Goal: Task Accomplishment & Management: Manage account settings

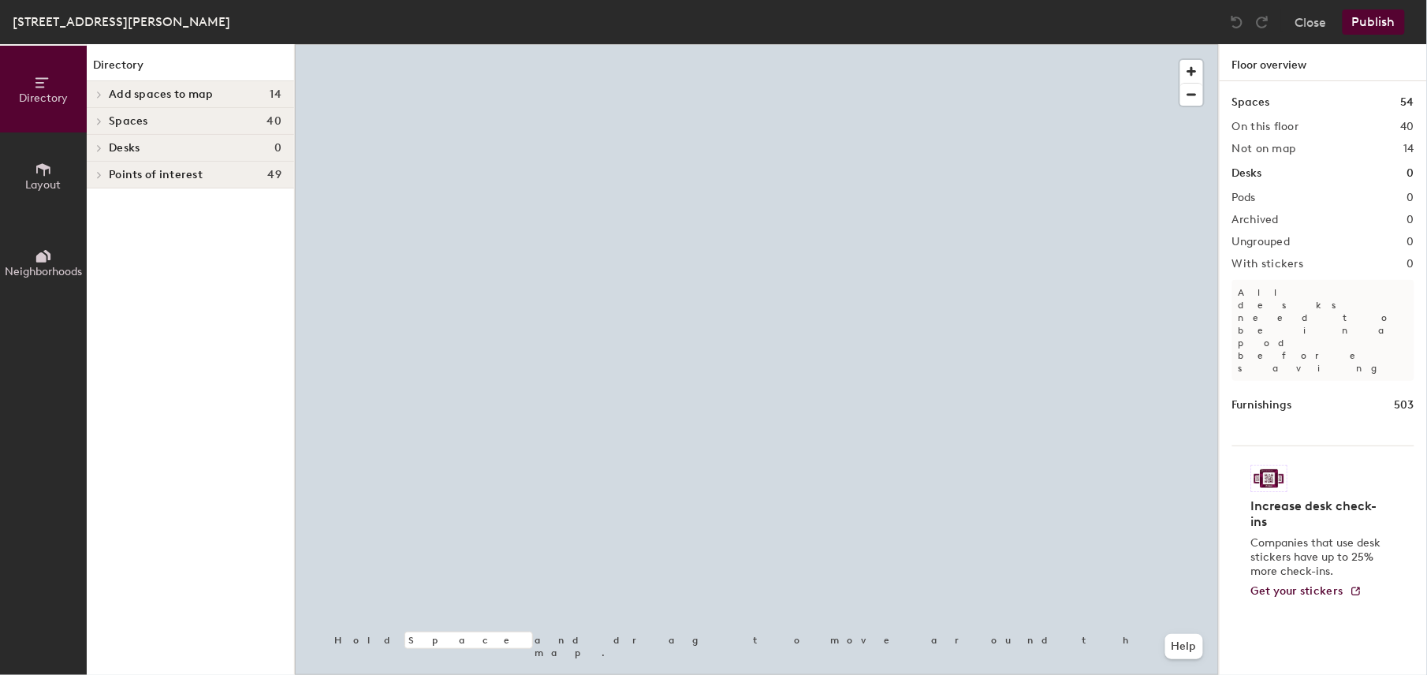
click at [186, 126] on h4 "Spaces 40" at bounding box center [195, 121] width 173 height 13
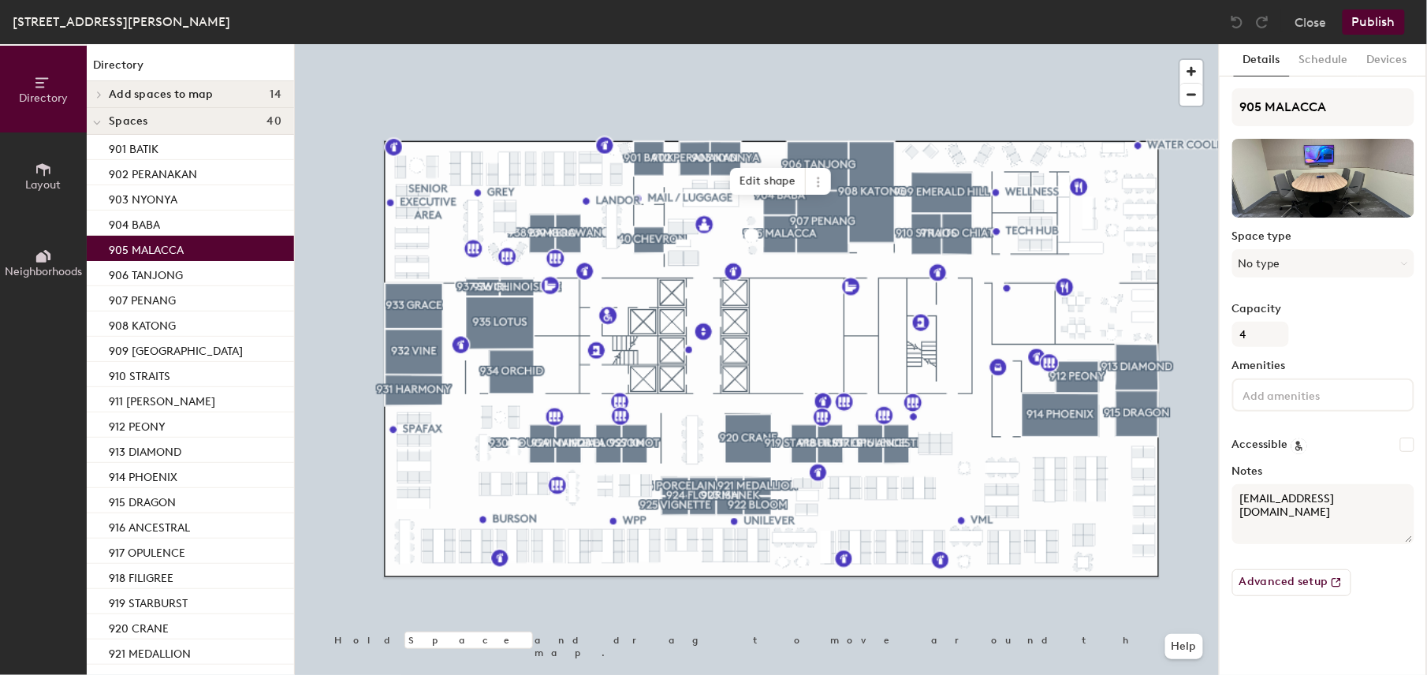
click at [159, 250] on p "905 MALACCA" at bounding box center [146, 248] width 75 height 18
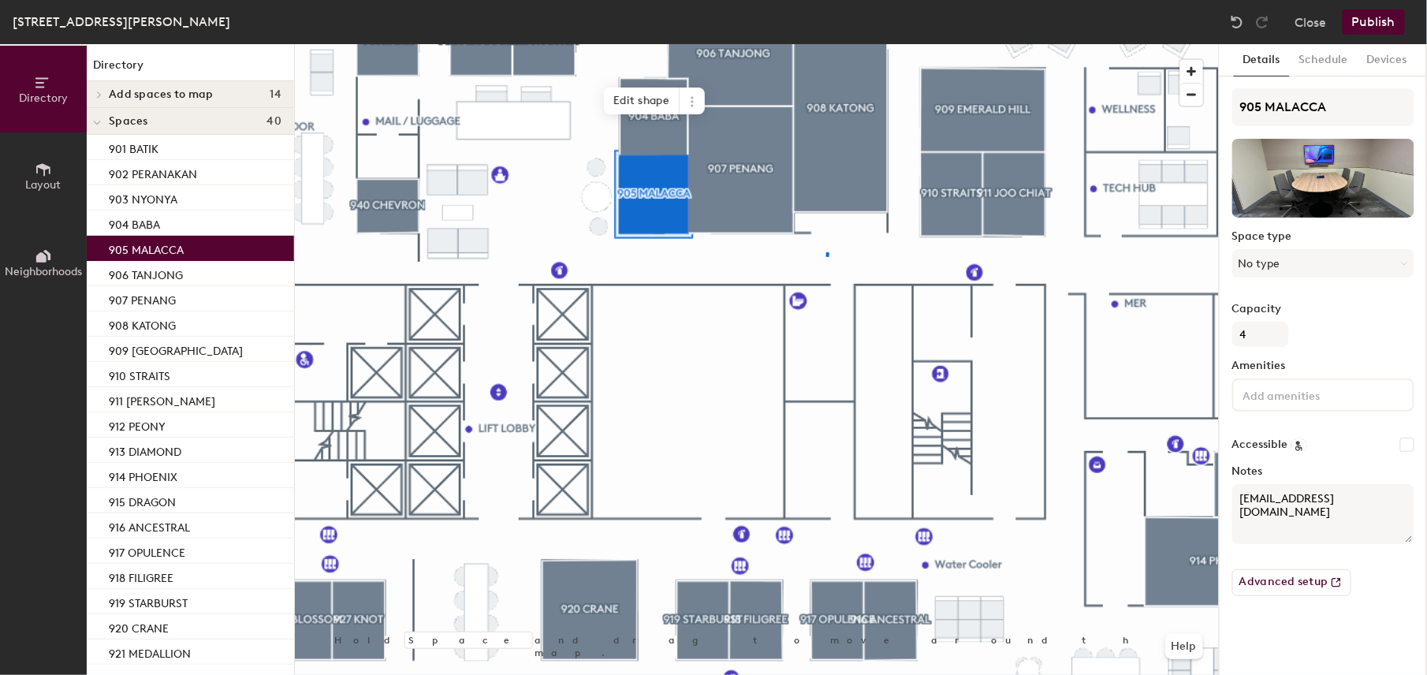
click at [827, 44] on div at bounding box center [757, 44] width 924 height 0
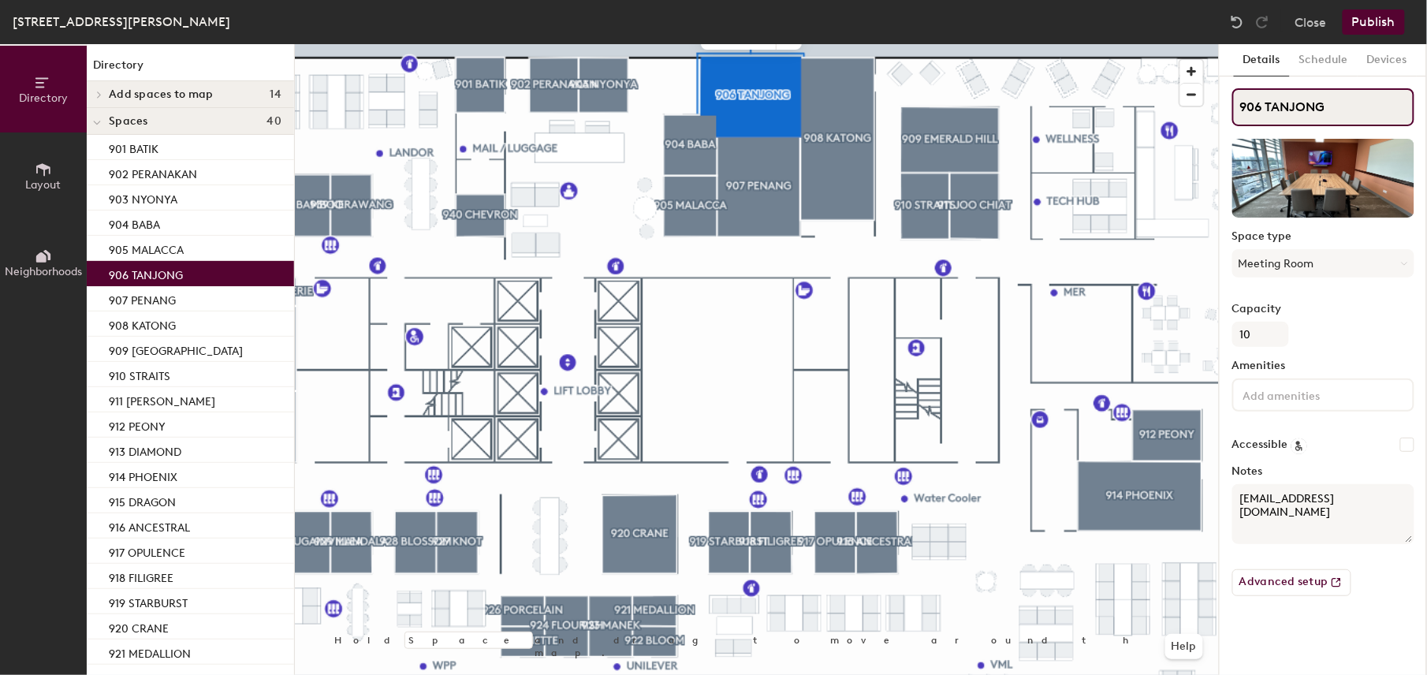
click at [1307, 105] on input "906 TANJONG" at bounding box center [1323, 107] width 182 height 38
click at [1260, 107] on input "906 TANJONG" at bounding box center [1323, 107] width 182 height 38
click at [1277, 106] on input "905 TANJONG" at bounding box center [1323, 107] width 182 height 38
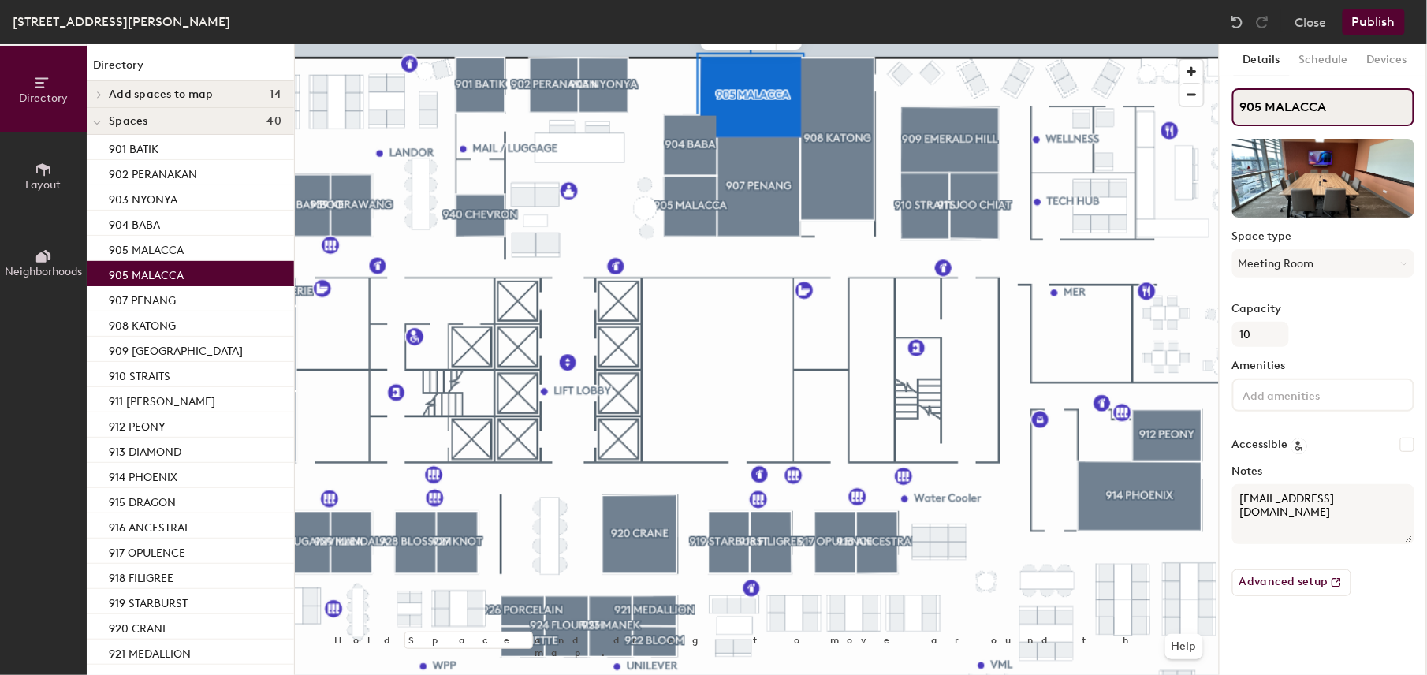
type input "905 MALACCA"
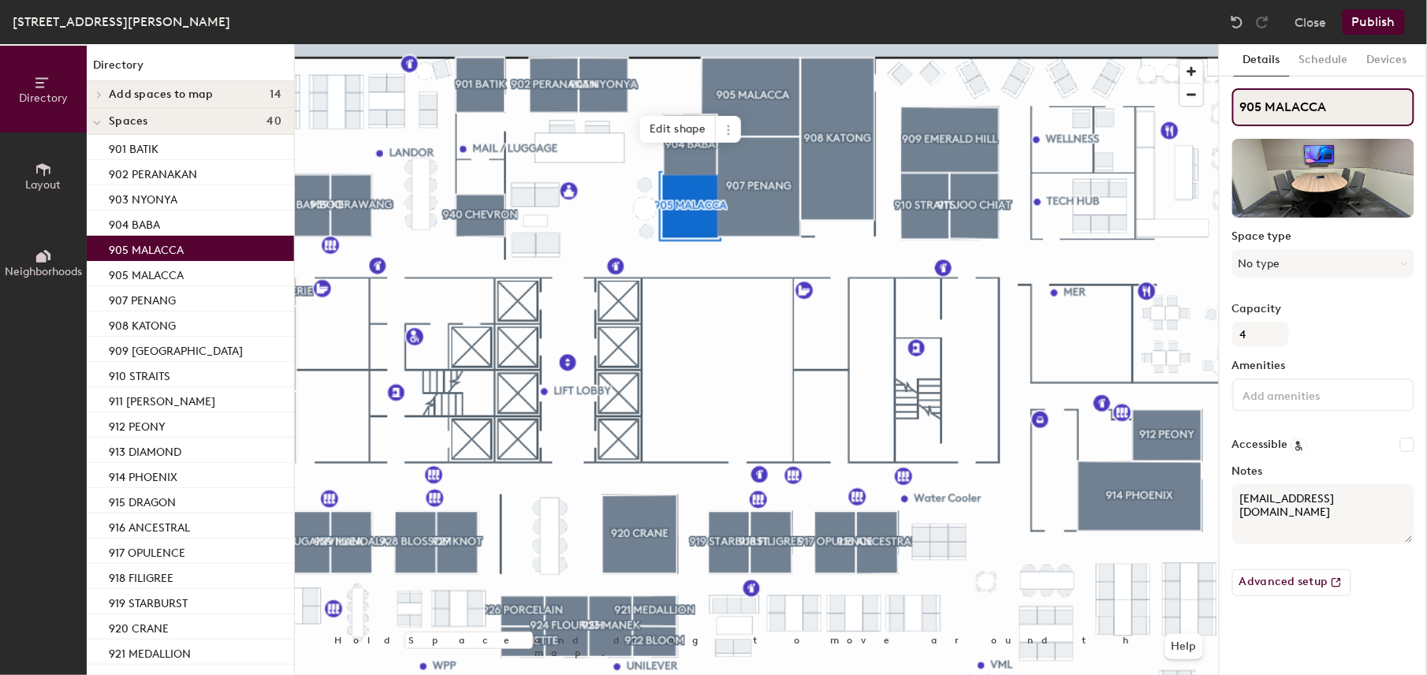
click at [1259, 106] on input "905 MALACCA" at bounding box center [1323, 107] width 182 height 38
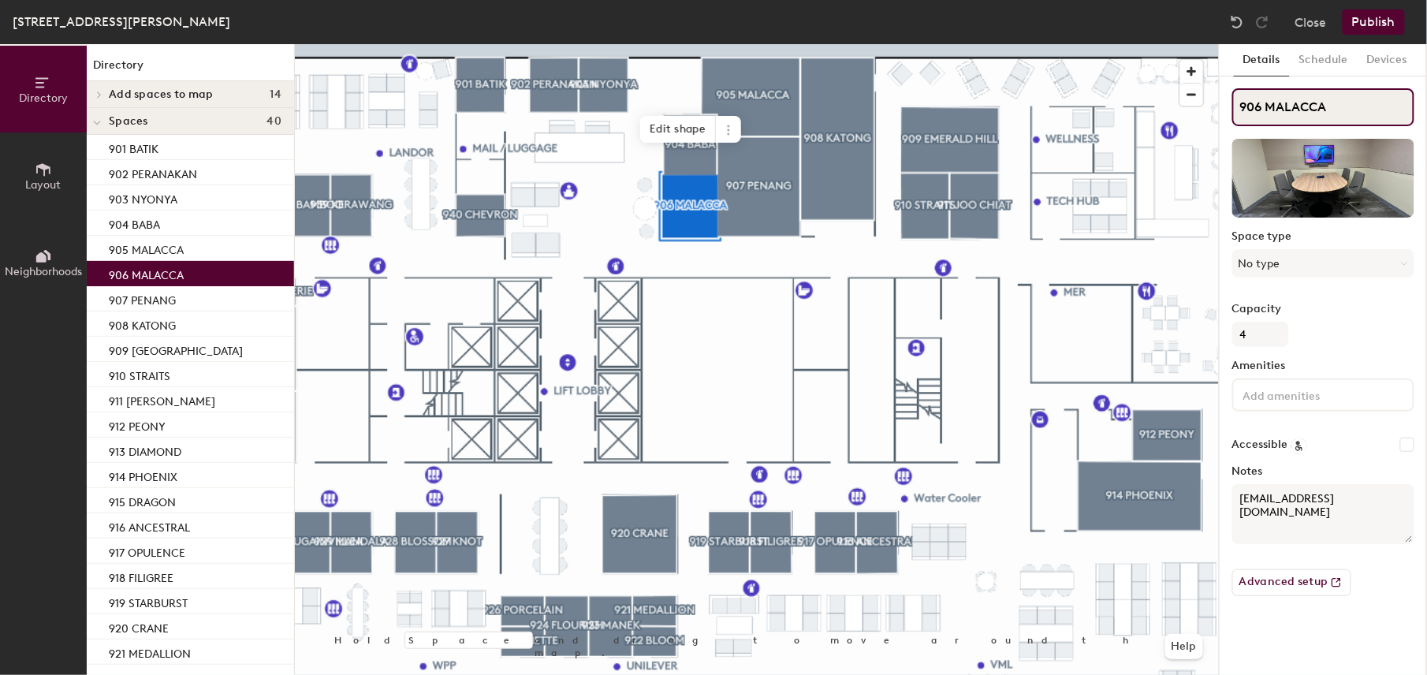
click at [1302, 108] on input "906 MALACCA" at bounding box center [1323, 107] width 182 height 38
type input "906 TANJONG"
click at [850, 44] on div at bounding box center [757, 44] width 924 height 0
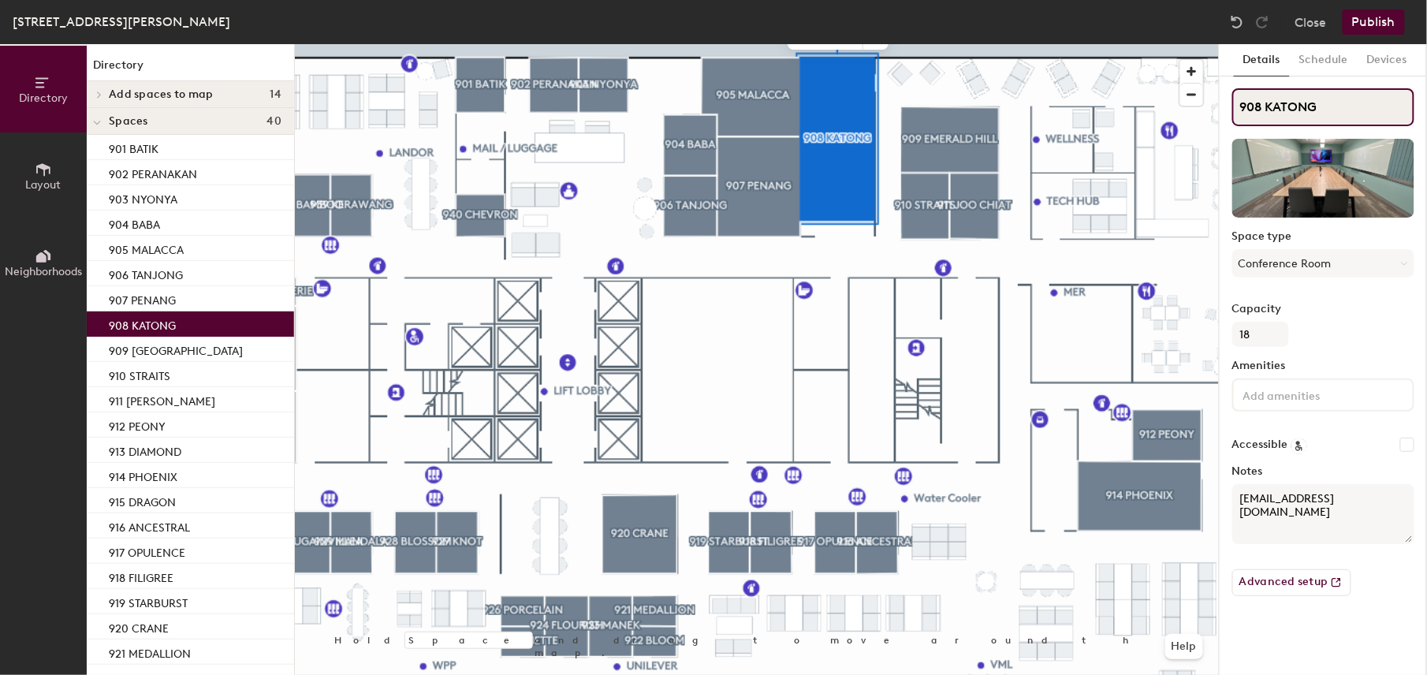
drag, startPoint x: 1323, startPoint y: 107, endPoint x: 1249, endPoint y: 114, distance: 73.6
click at [1249, 114] on input "908 KATONG" at bounding box center [1323, 107] width 182 height 38
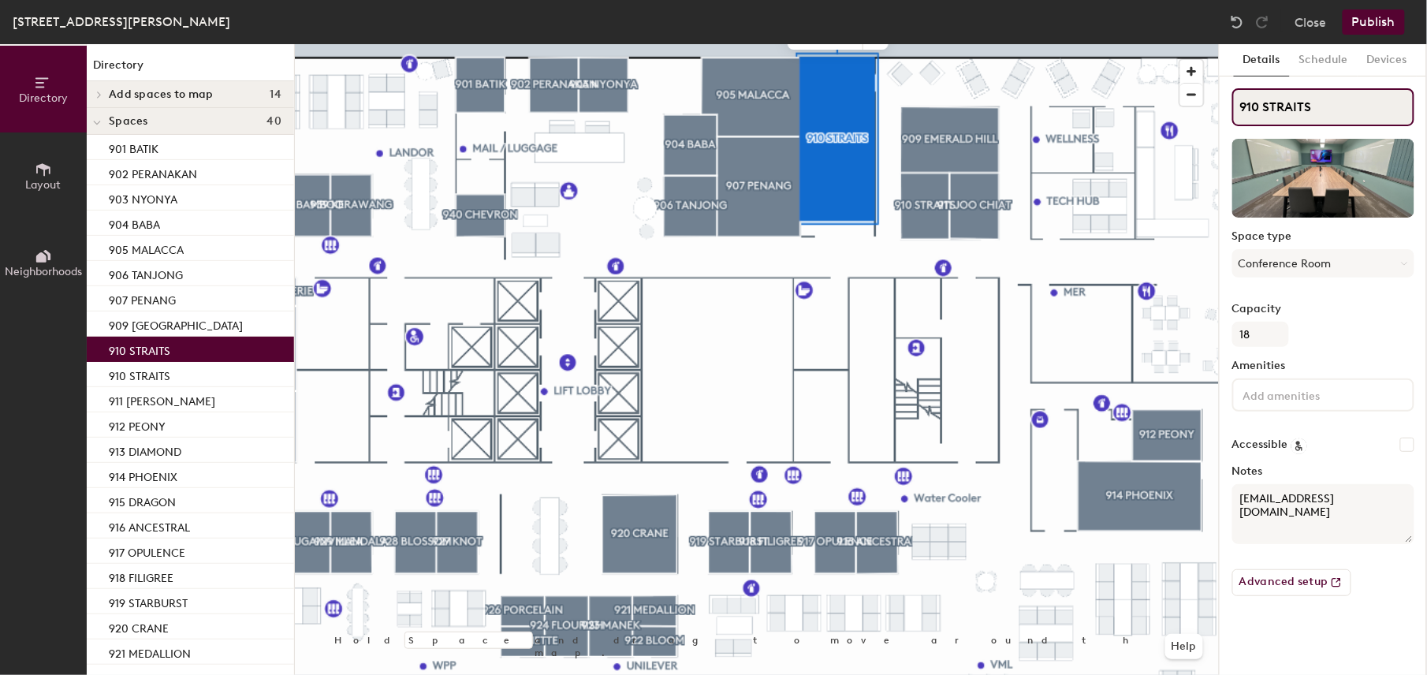
type input "910 STRAITS"
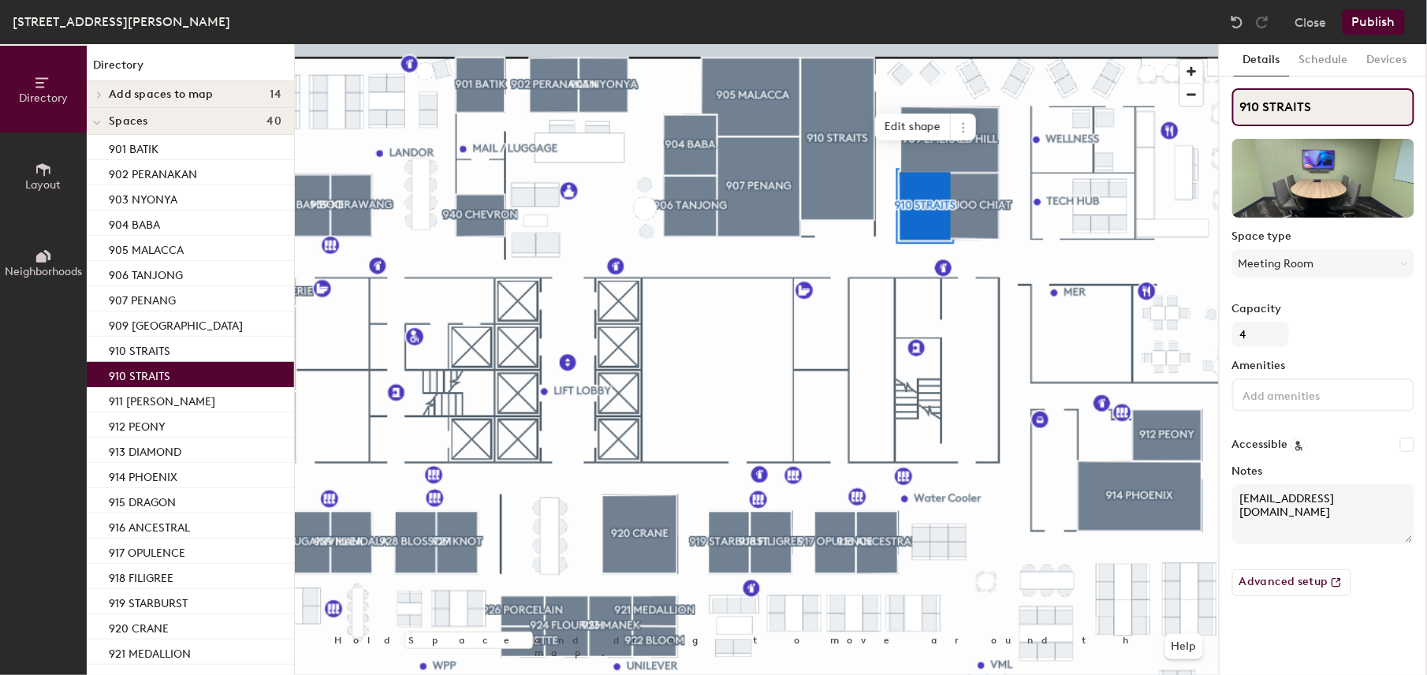
drag, startPoint x: 1249, startPoint y: 104, endPoint x: 1356, endPoint y: 111, distance: 107.4
click at [1356, 111] on input "910 STRAITS" at bounding box center [1323, 107] width 182 height 38
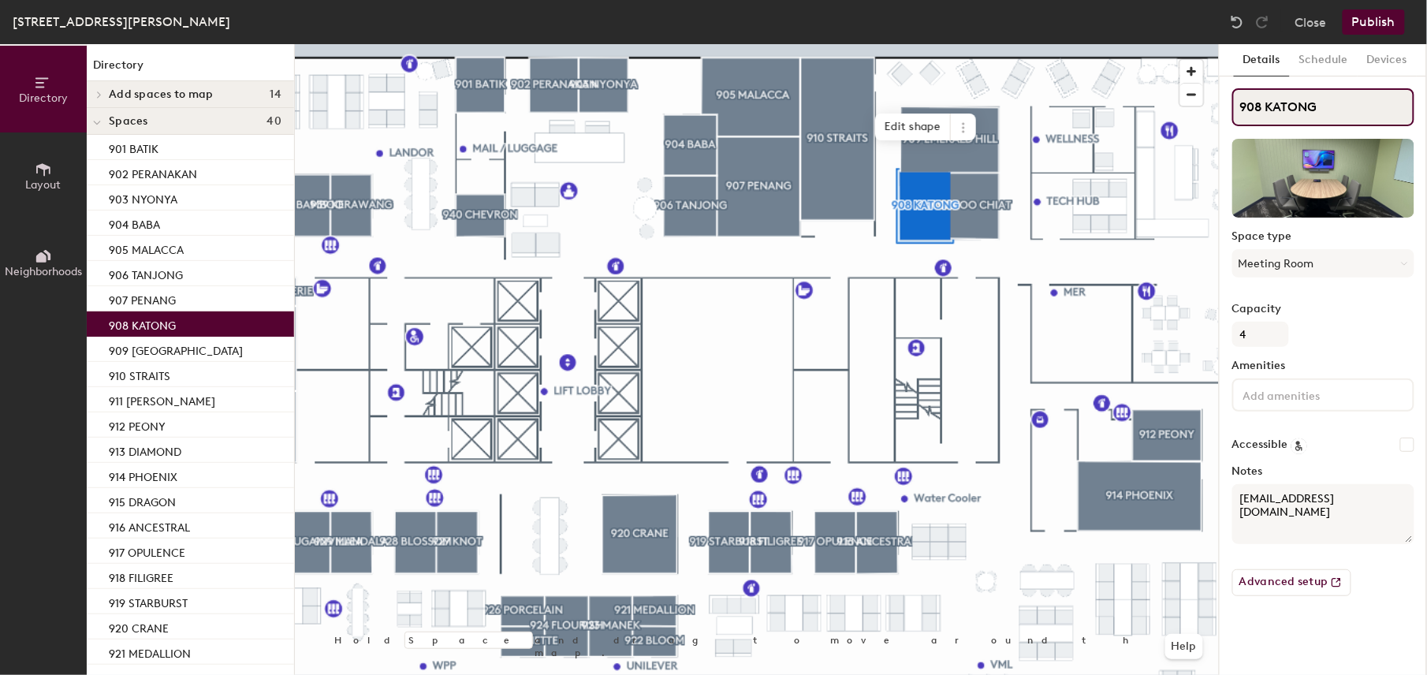
type input "908 KATONG"
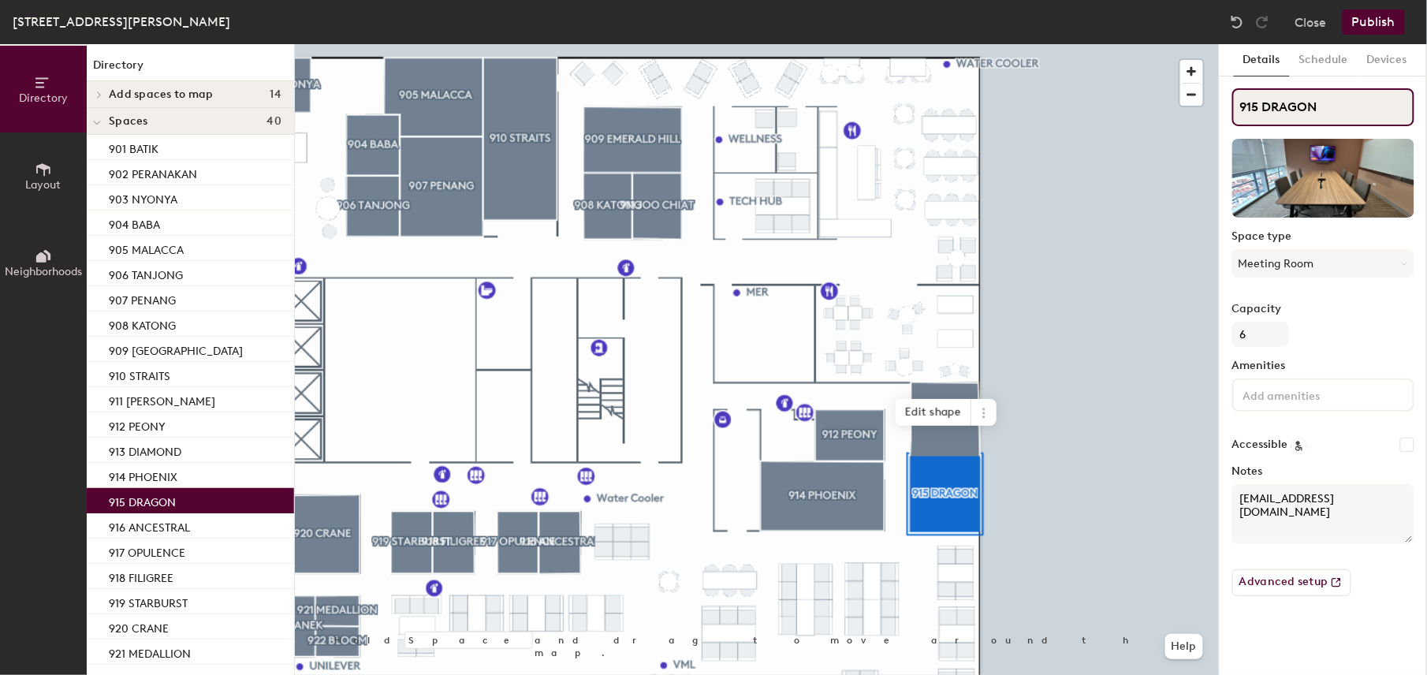
click at [1279, 105] on input "915 DRAGON" at bounding box center [1323, 107] width 182 height 38
paste input "PHOENIX"
click at [1258, 105] on input "915 PHOENIX" at bounding box center [1323, 107] width 182 height 38
type input "914 PHOENIX"
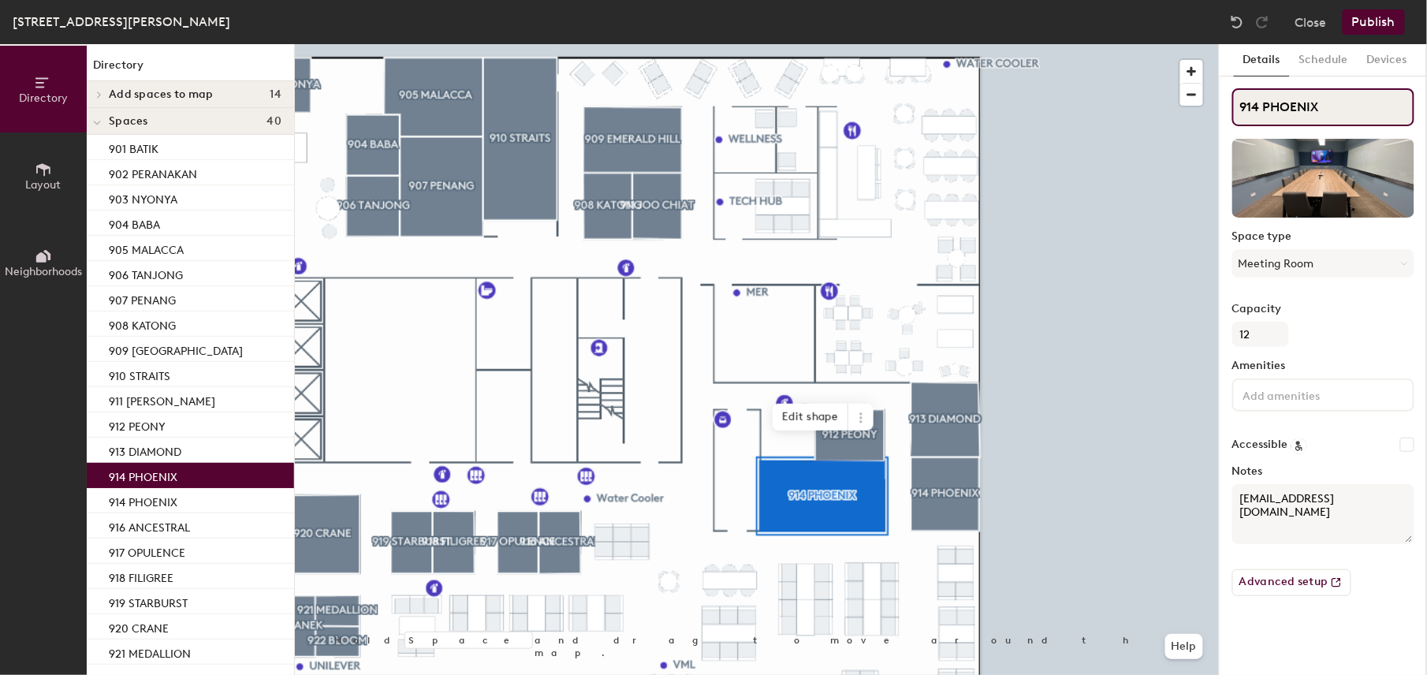
drag, startPoint x: 1321, startPoint y: 106, endPoint x: 1253, endPoint y: 107, distance: 67.8
click at [1253, 107] on input "914 PHOENIX" at bounding box center [1323, 107] width 182 height 38
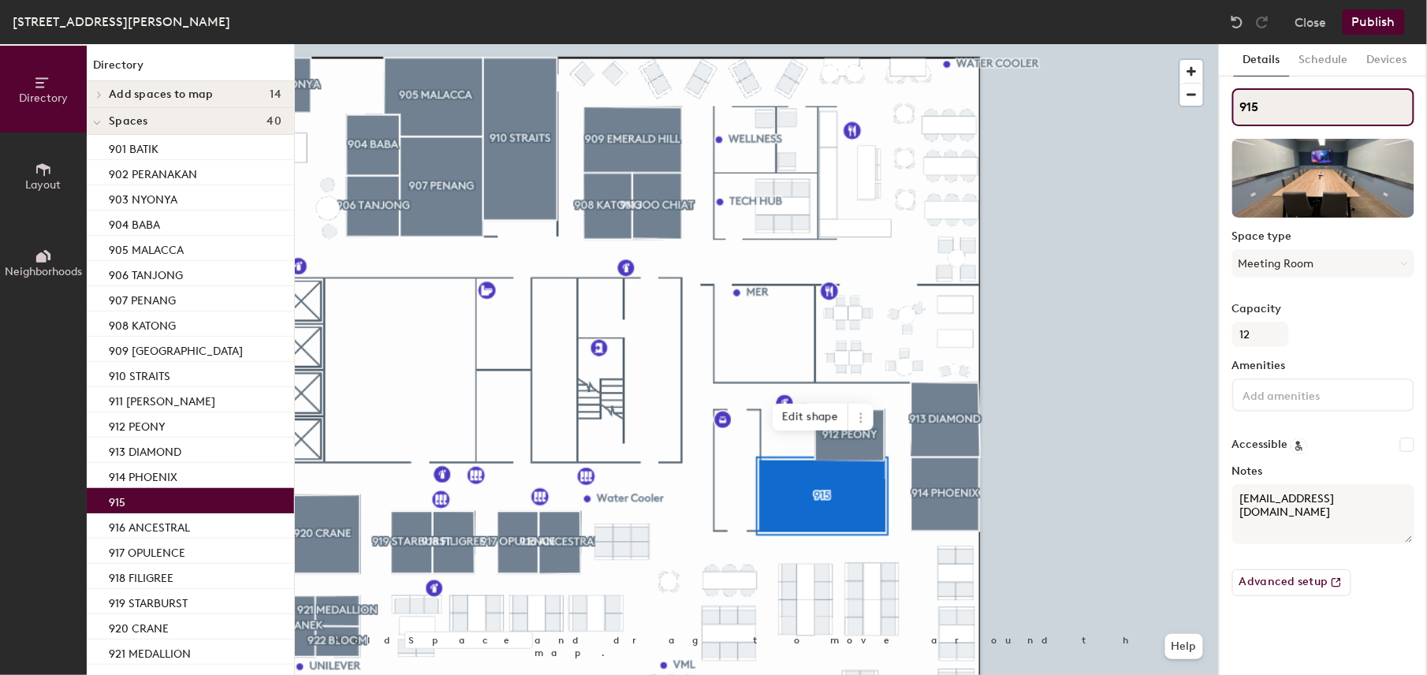
paste input "DRAGON"
type input "915 DRAGON"
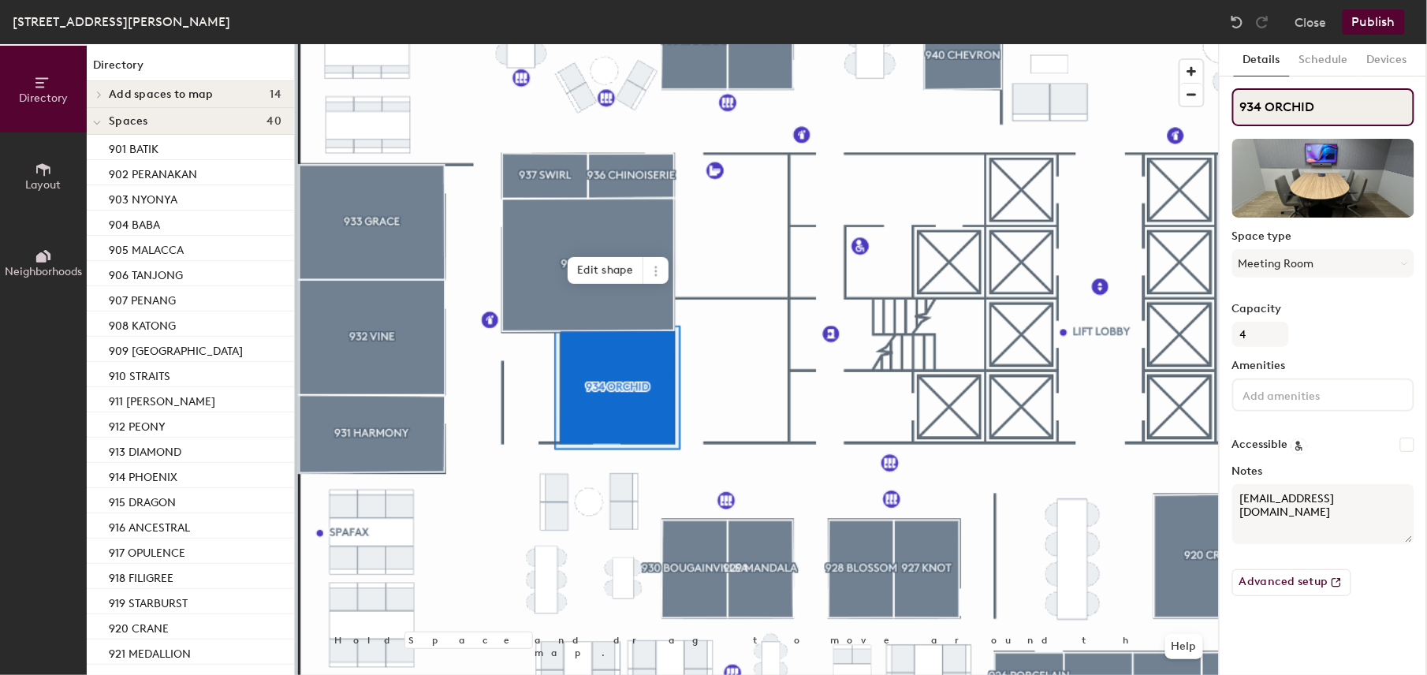
click at [1259, 109] on input "934 ORCHID" at bounding box center [1323, 107] width 182 height 38
click at [1282, 108] on input "931 ORCHID" at bounding box center [1323, 107] width 182 height 38
type input "931 HARMONY"
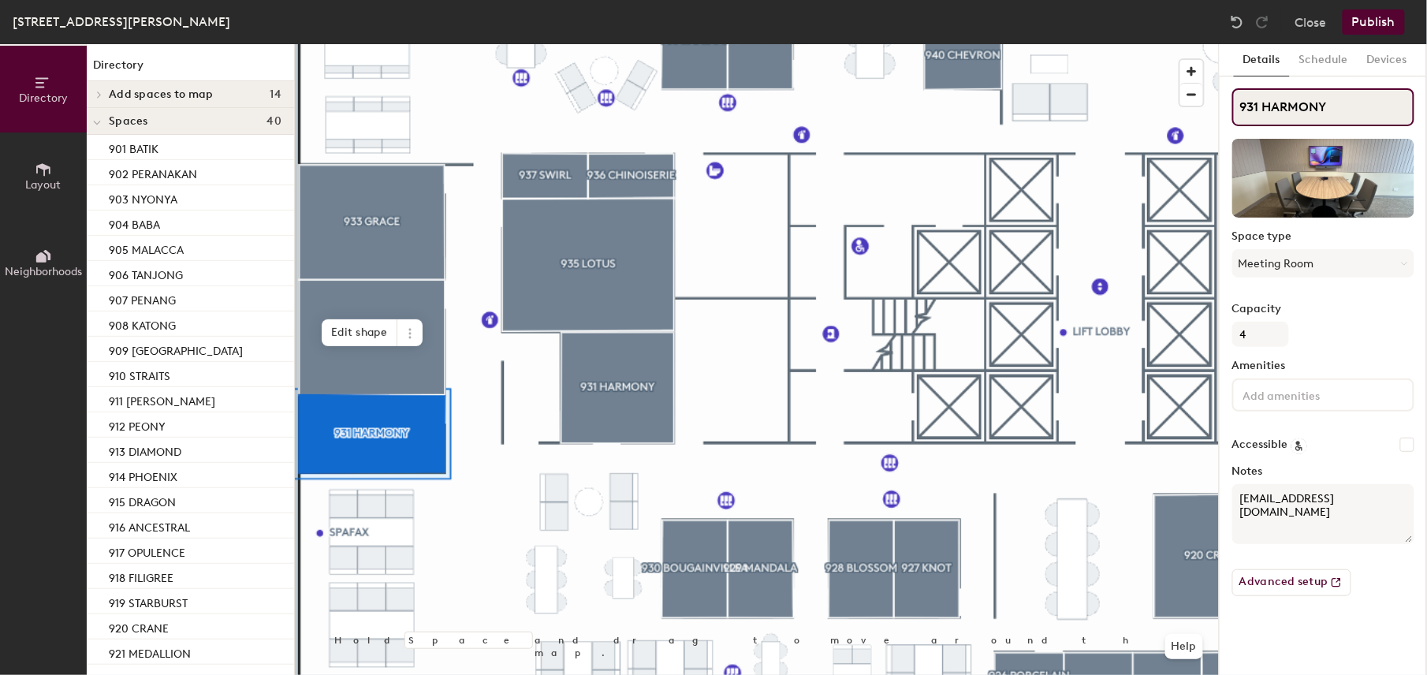
drag, startPoint x: 1347, startPoint y: 106, endPoint x: 1256, endPoint y: 107, distance: 91.5
click at [1256, 107] on input "931 HARMONY" at bounding box center [1323, 107] width 182 height 38
type input "932 VINE"
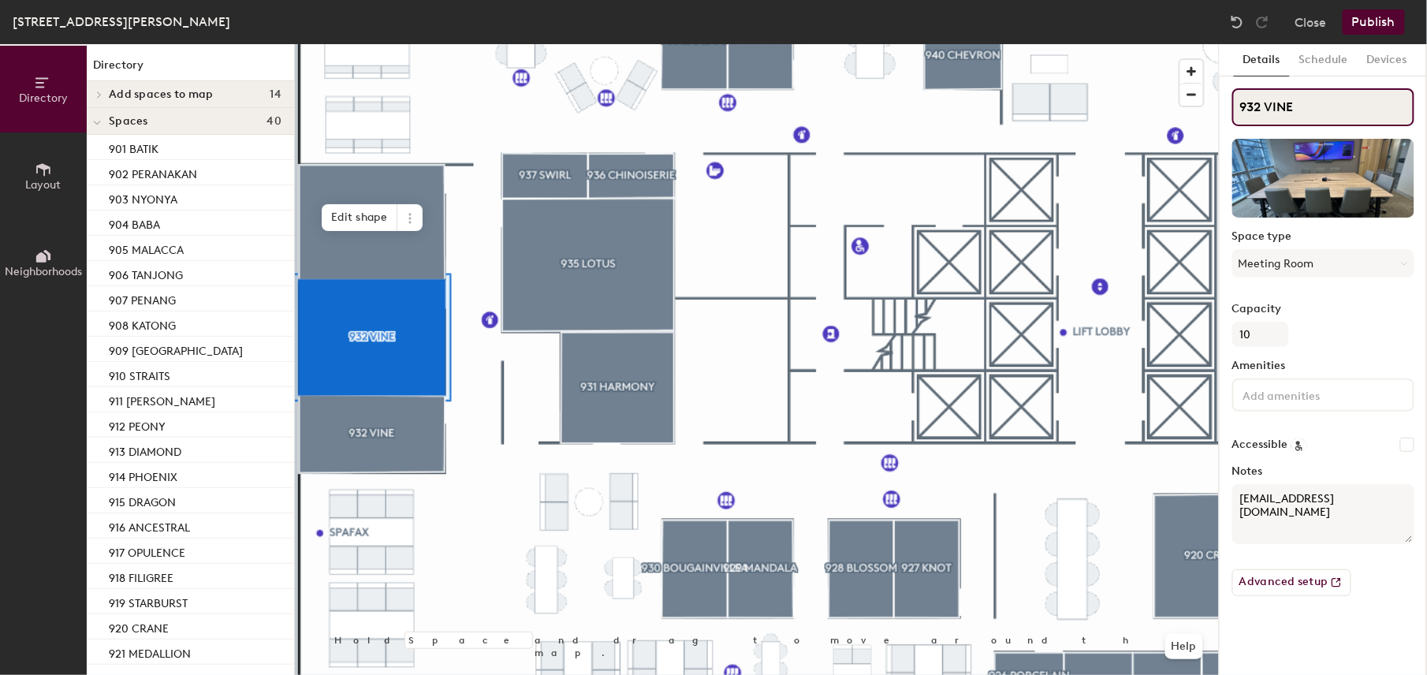
drag, startPoint x: 1325, startPoint y: 104, endPoint x: 1257, endPoint y: 110, distance: 68.9
click at [1257, 110] on input "932 VINE" at bounding box center [1323, 107] width 182 height 38
type input "933 GRACE"
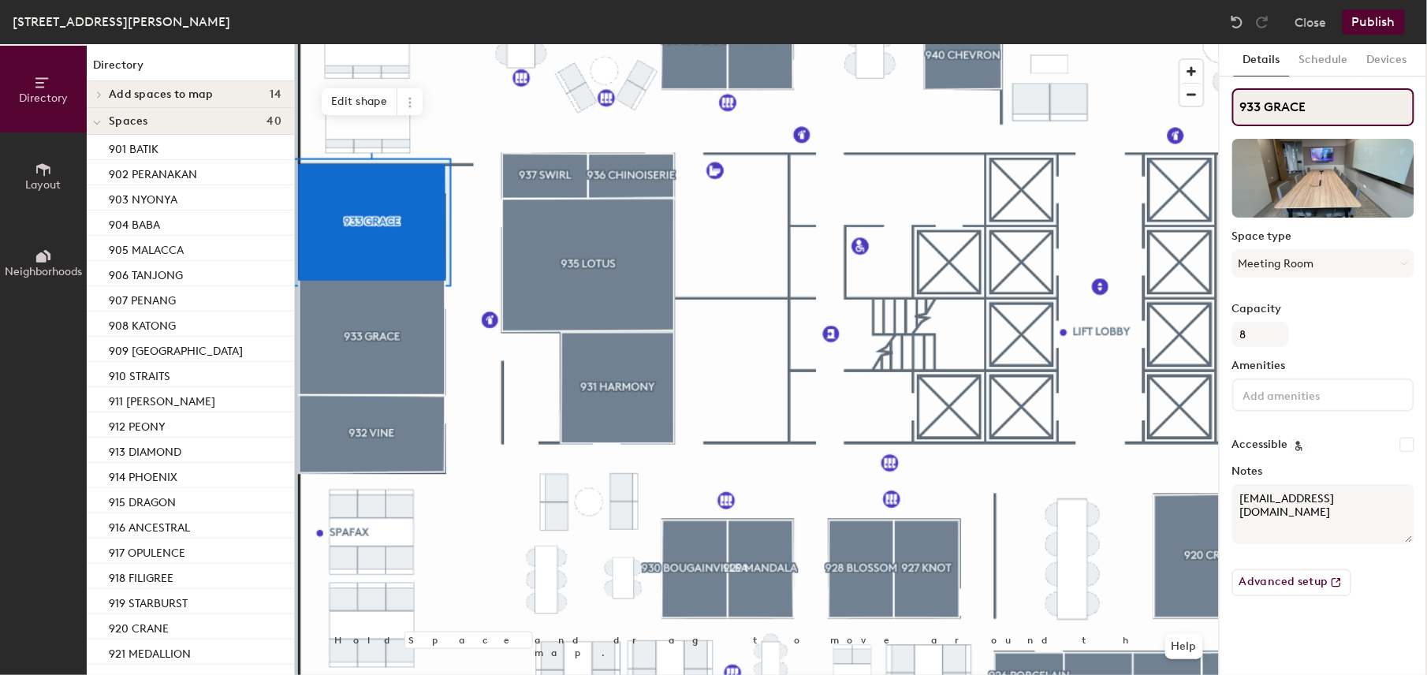
drag, startPoint x: 1256, startPoint y: 104, endPoint x: 1335, endPoint y: 114, distance: 80.2
click at [1335, 114] on input "933 GRACE" at bounding box center [1323, 107] width 182 height 38
type input "934 ORCHID"
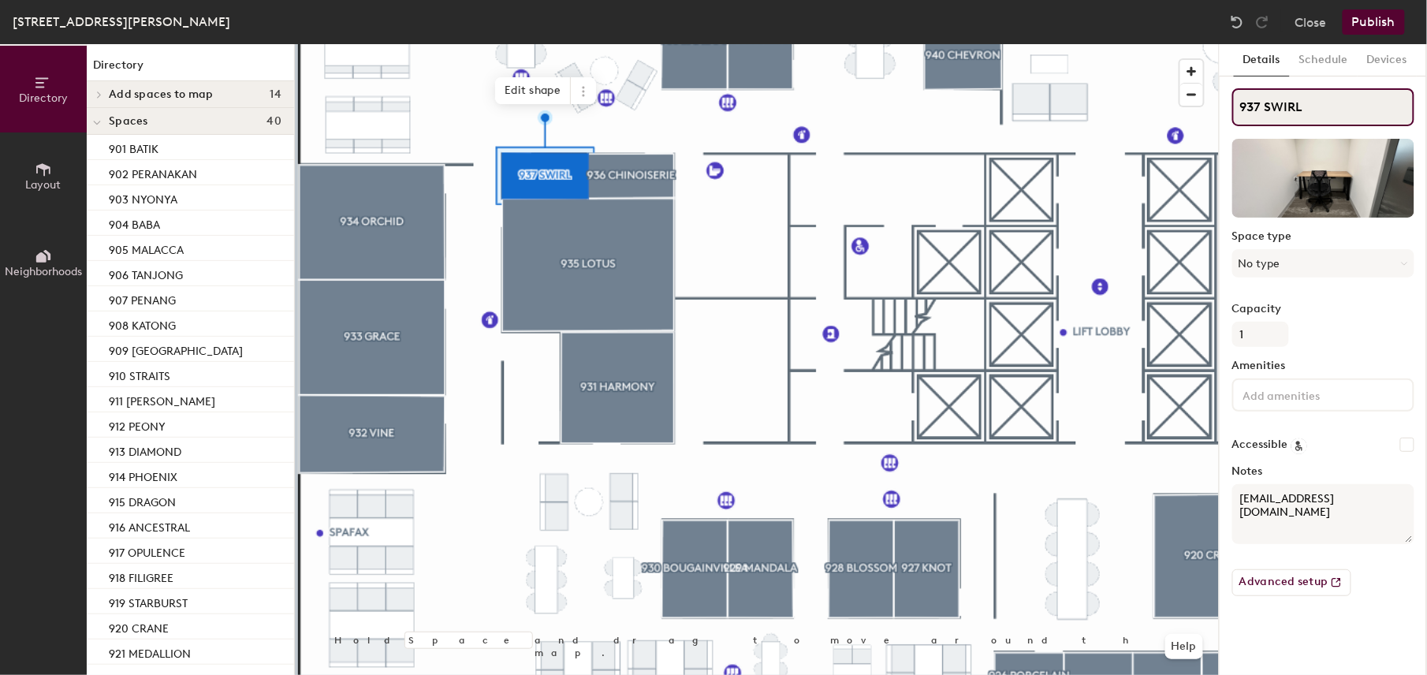
drag, startPoint x: 1258, startPoint y: 105, endPoint x: 1348, endPoint y: 105, distance: 89.9
click at [1348, 105] on input "937 SWIRL" at bounding box center [1323, 107] width 182 height 38
paste input "CHINOISERIE"
type input "936 CHINOISERIE"
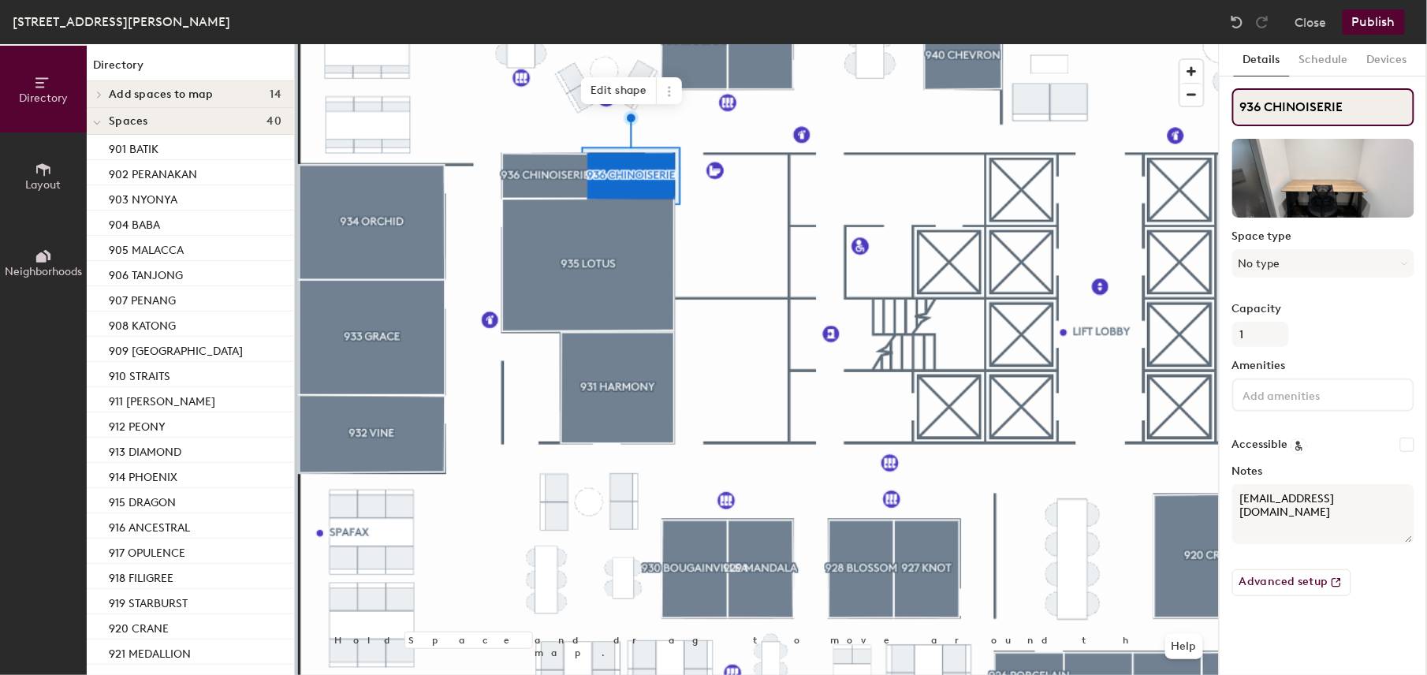
drag, startPoint x: 1256, startPoint y: 106, endPoint x: 1379, endPoint y: 112, distance: 123.1
click at [1379, 112] on input "936 CHINOISERIE" at bounding box center [1323, 107] width 182 height 38
paste input "SWIRL"
type input "937 SWIRL"
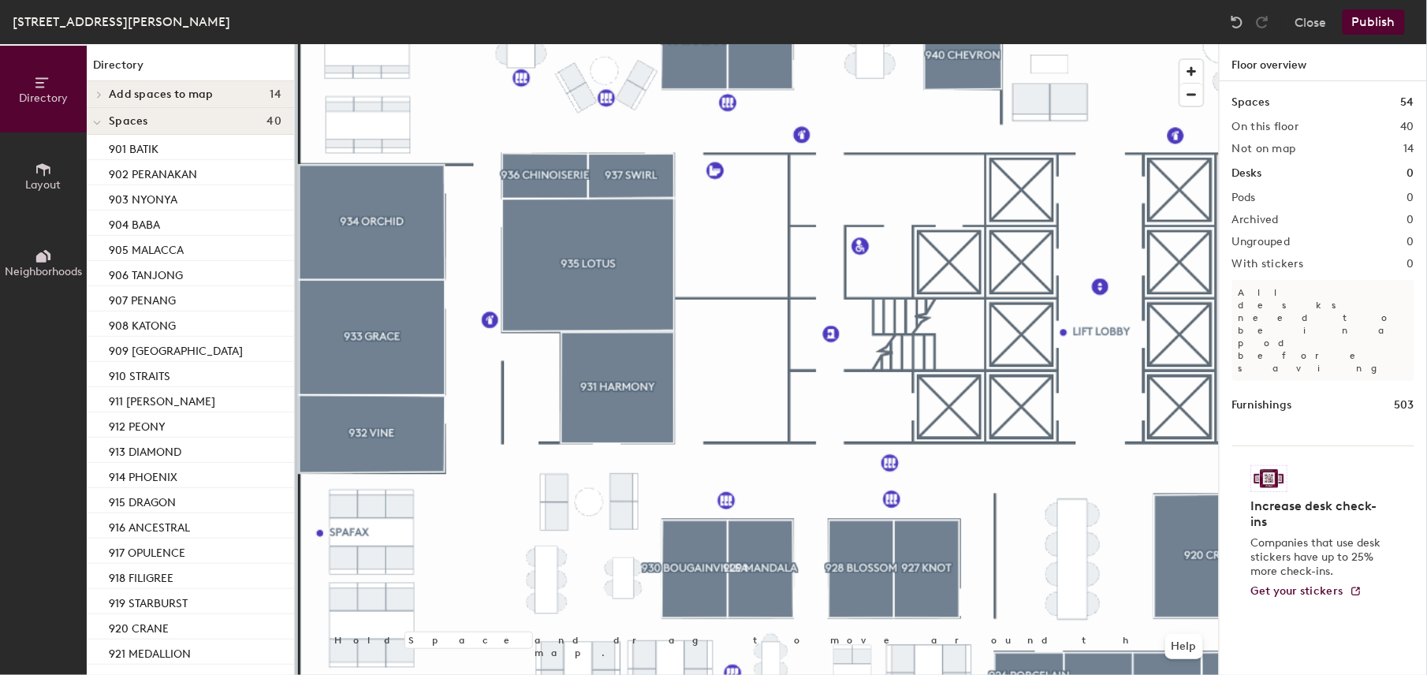
click at [1383, 22] on button "Publish" at bounding box center [1373, 21] width 62 height 25
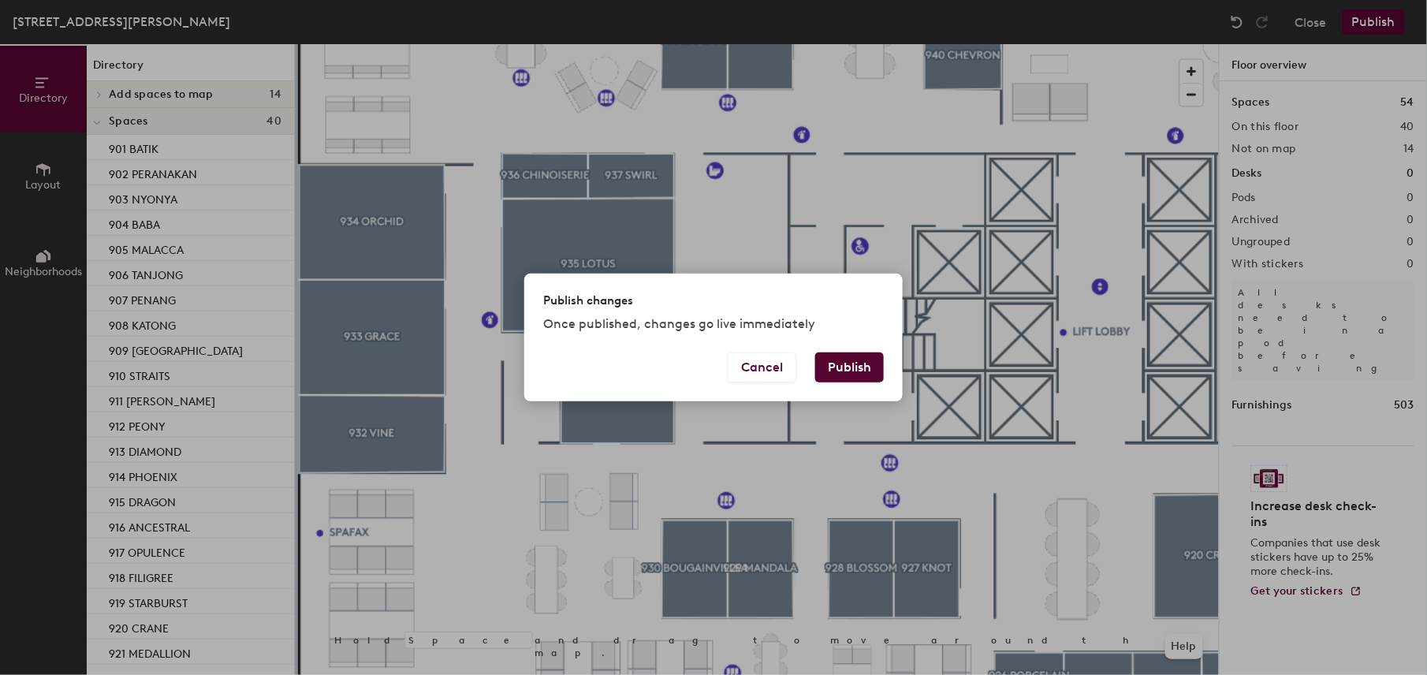
click at [852, 356] on button "Publish" at bounding box center [849, 367] width 69 height 30
